Goal: Find specific page/section: Find specific page/section

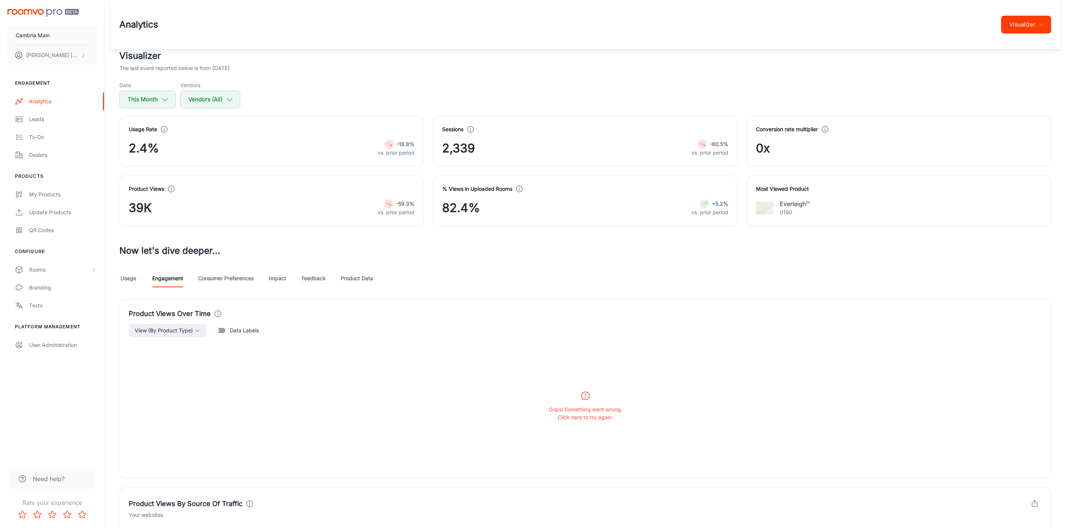
scroll to position [336, 0]
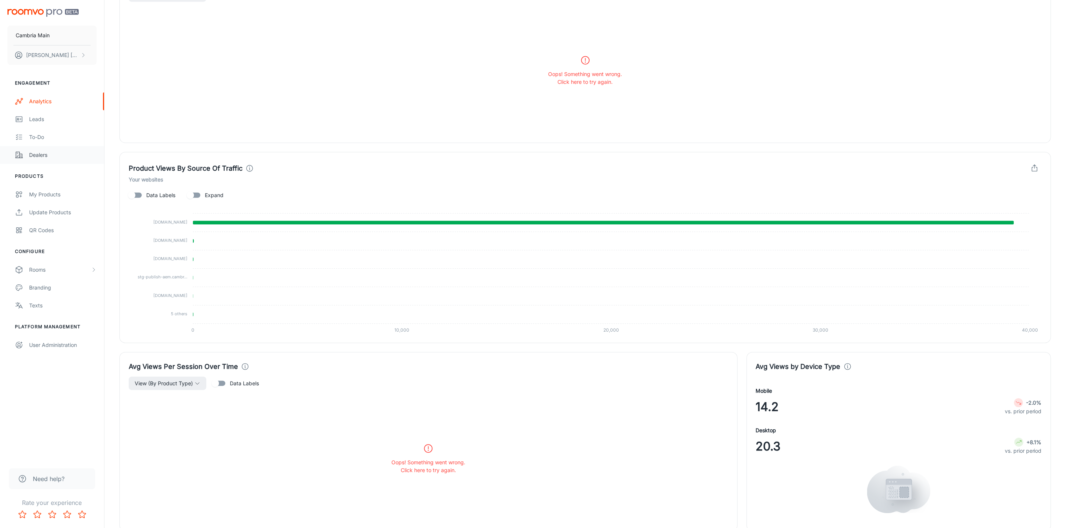
click at [48, 157] on div "Dealers" at bounding box center [63, 155] width 68 height 8
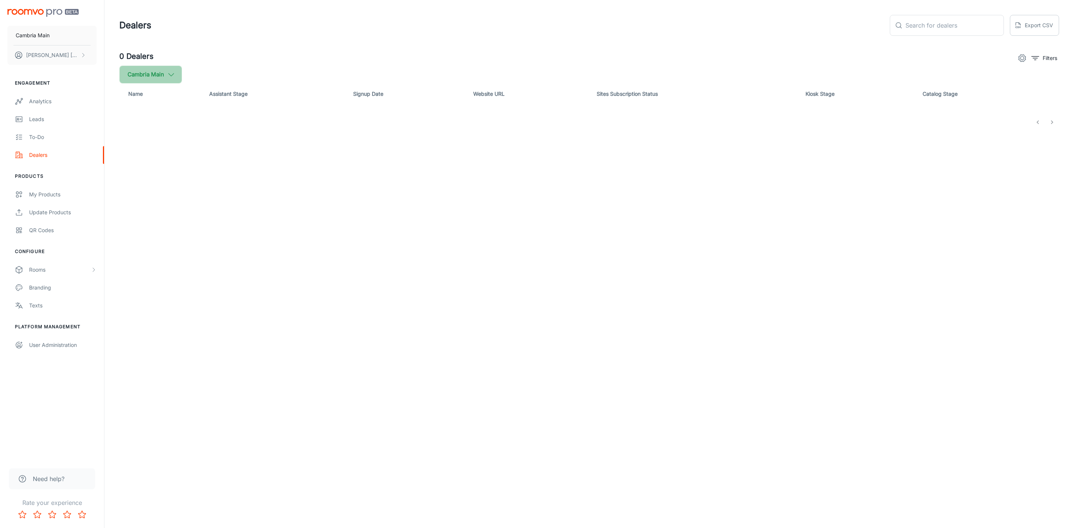
click at [161, 76] on button "Cambria Main" at bounding box center [150, 75] width 63 height 18
click at [132, 175] on input "Cambria" at bounding box center [128, 178] width 15 height 15
checkbox input "true"
click at [219, 206] on button "Apply" at bounding box center [229, 211] width 26 height 13
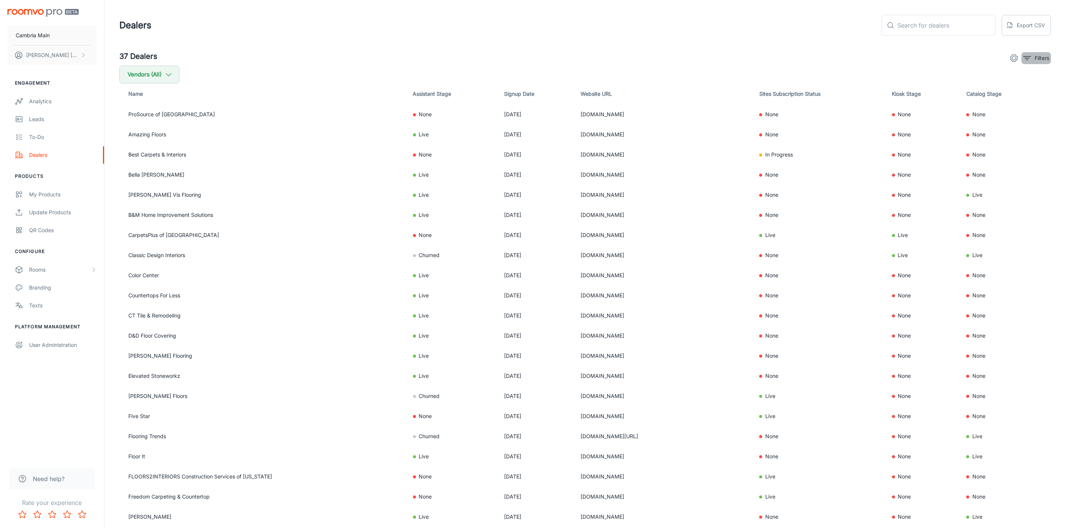
click at [1032, 58] on button "Filters" at bounding box center [1035, 58] width 29 height 12
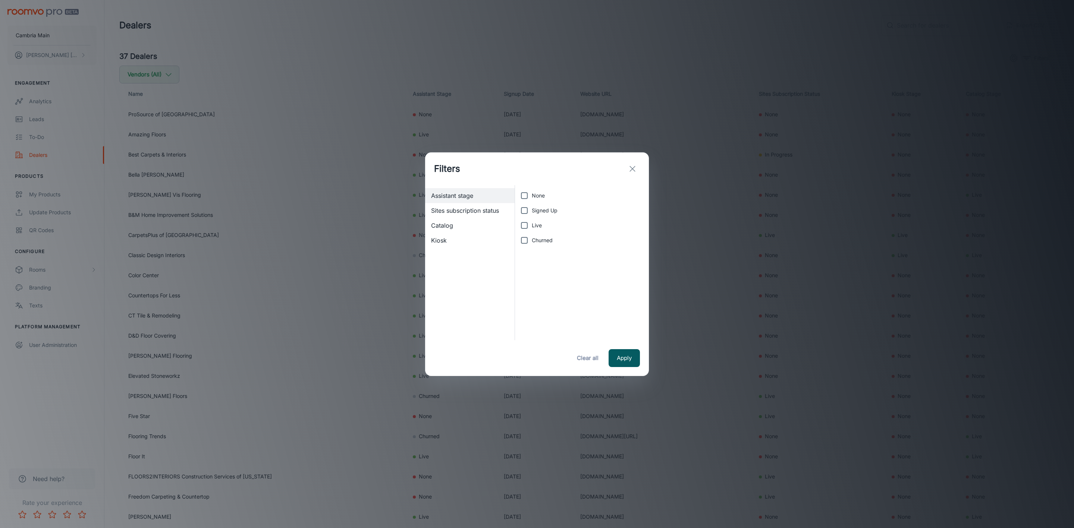
click at [526, 220] on input "Live" at bounding box center [524, 225] width 15 height 15
checkbox input "true"
click at [616, 352] on button "Apply" at bounding box center [624, 358] width 31 height 18
